Goal: Task Accomplishment & Management: Use online tool/utility

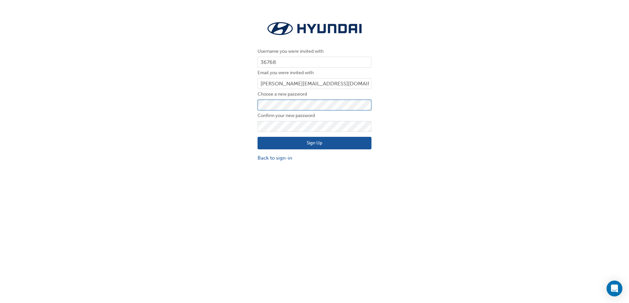
click at [161, 114] on div "Username you were invited with 36768 Email you were invited with jake@narroginh…" at bounding box center [314, 91] width 629 height 152
click at [271, 144] on button "Sign Up" at bounding box center [315, 143] width 114 height 13
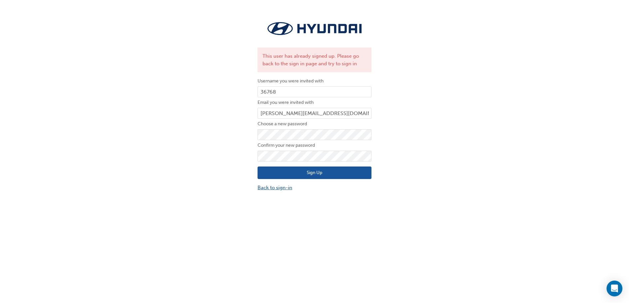
click at [281, 192] on link "Back to sign-in" at bounding box center [315, 188] width 114 height 8
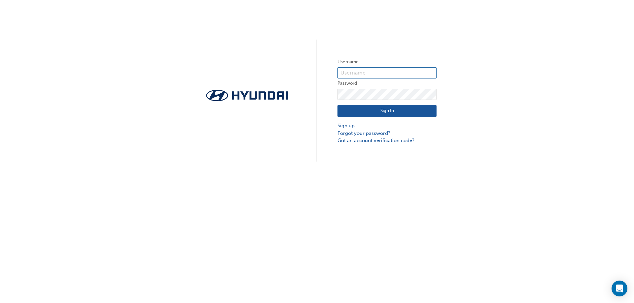
type input "36768"
click at [485, 29] on div "Username 36768 Password Sign In Sign up Forgot your password? Got an account ve…" at bounding box center [317, 81] width 634 height 162
click at [420, 140] on link "Got an account verification code?" at bounding box center [386, 141] width 99 height 8
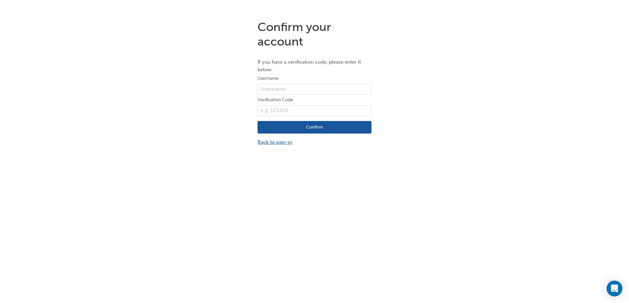
click at [271, 140] on link "Back to sign-in" at bounding box center [315, 143] width 114 height 8
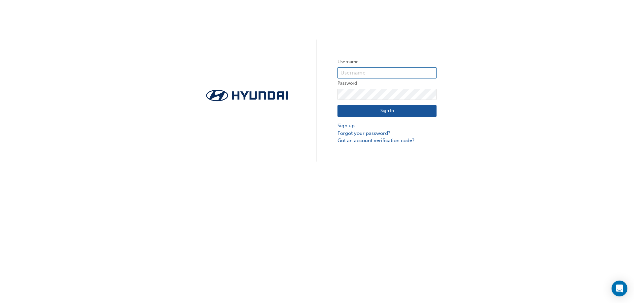
type input "36768"
click at [519, 130] on div "Username 36768 Password Sign In Sign up Forgot your password? Got an account ve…" at bounding box center [317, 81] width 634 height 162
click at [389, 73] on input "36768" at bounding box center [386, 72] width 99 height 11
click at [417, 72] on input "36768" at bounding box center [386, 72] width 99 height 11
click at [319, 91] on div "Username 36768 Password Sign In Sign up Forgot your password? Got an account ve…" at bounding box center [317, 81] width 634 height 162
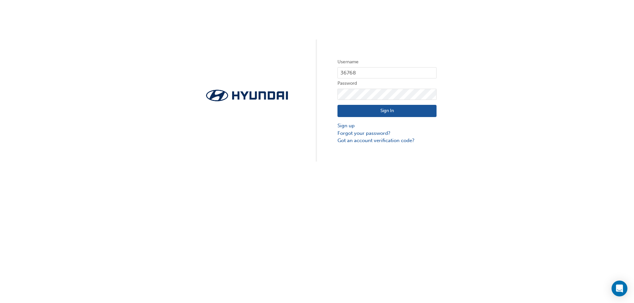
click at [389, 110] on button "Sign In" at bounding box center [386, 111] width 99 height 13
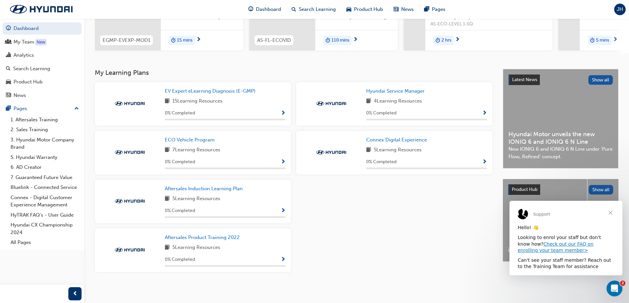
scroll to position [103, 0]
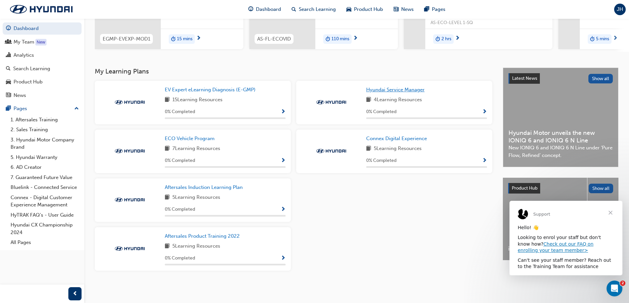
click at [411, 90] on span "Hyundai Service Manager" at bounding box center [395, 90] width 58 height 6
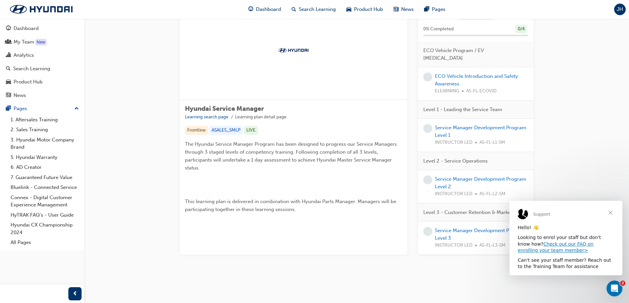
scroll to position [81, 0]
click at [610, 211] on span "Close" at bounding box center [611, 213] width 24 height 24
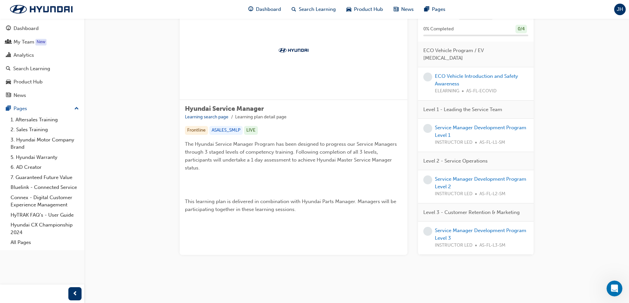
scroll to position [0, 0]
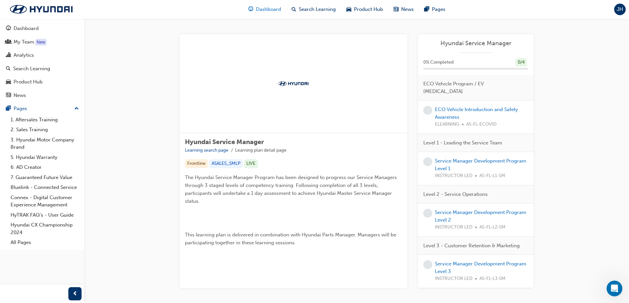
click at [261, 9] on span "Dashboard" at bounding box center [268, 10] width 25 height 8
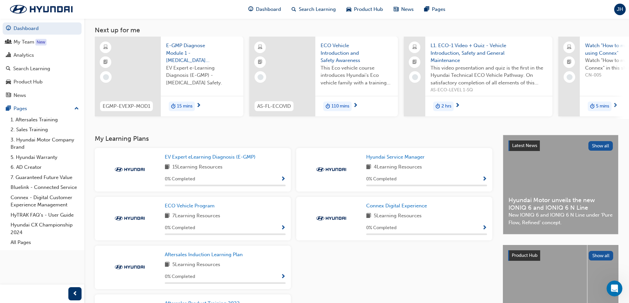
scroll to position [103, 0]
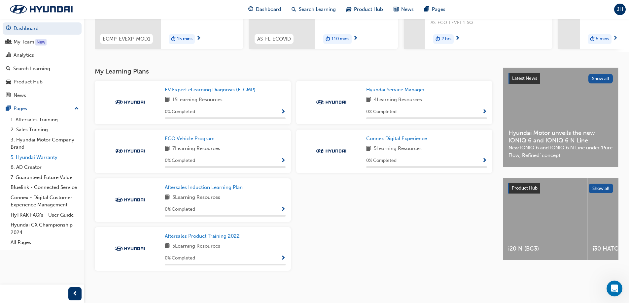
click at [33, 159] on link "5. Hyundai Warranty" at bounding box center [45, 158] width 74 height 10
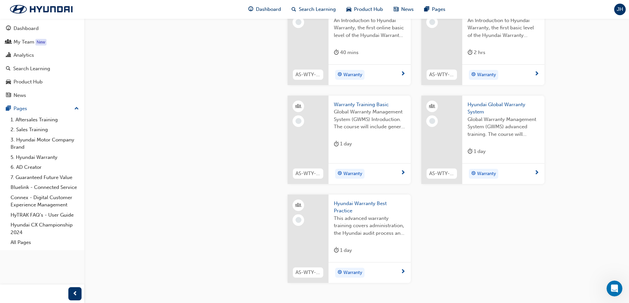
scroll to position [165, 0]
